Goal: Information Seeking & Learning: Understand process/instructions

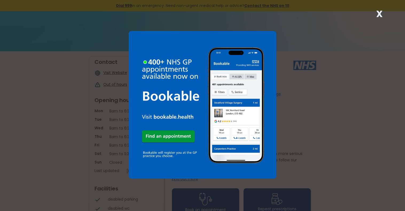
click at [379, 12] on strong "X" at bounding box center [379, 13] width 6 height 13
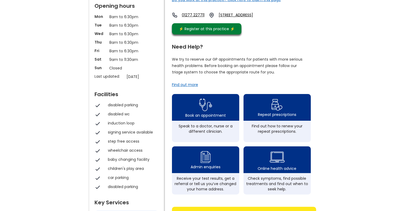
scroll to position [107, 0]
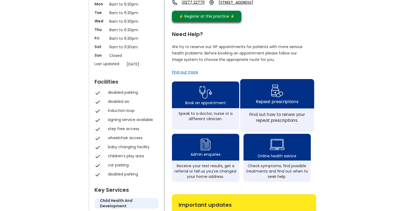
click at [274, 99] on img at bounding box center [277, 90] width 13 height 15
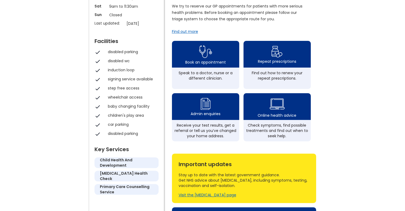
scroll to position [160, 0]
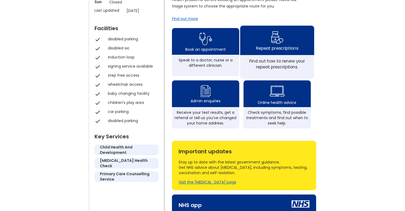
click at [270, 70] on div "Find out how to renew your repeat prescriptions." at bounding box center [277, 64] width 68 height 12
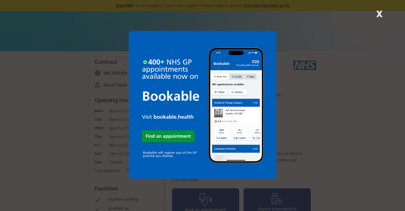
click at [382, 11] on strong "X" at bounding box center [379, 13] width 6 height 13
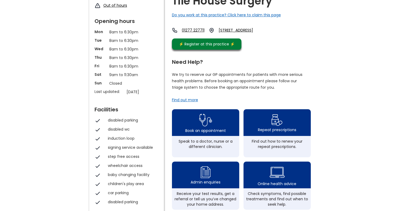
scroll to position [80, 0]
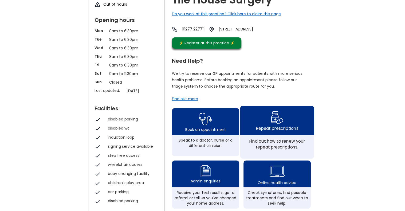
click at [265, 124] on div "Repeat prescriptions" at bounding box center [277, 120] width 74 height 29
